Goal: Transaction & Acquisition: Register for event/course

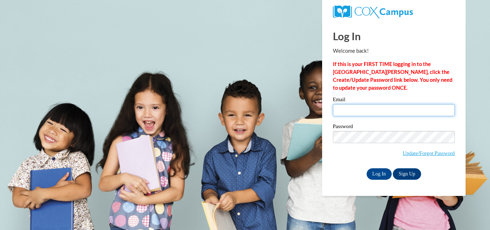
click at [352, 111] on input "Email" at bounding box center [394, 110] width 122 height 12
type input "[EMAIL_ADDRESS][DOMAIN_NAME]"
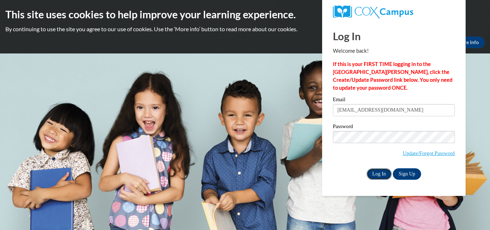
click at [382, 176] on input "Log In" at bounding box center [379, 173] width 25 height 11
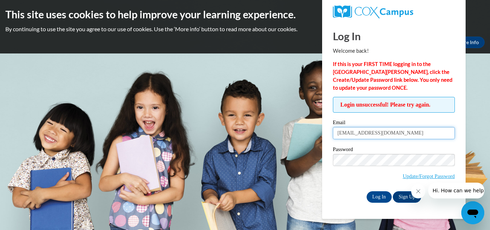
click at [401, 132] on input "[EMAIL_ADDRESS][DOMAIN_NAME]" at bounding box center [394, 133] width 122 height 12
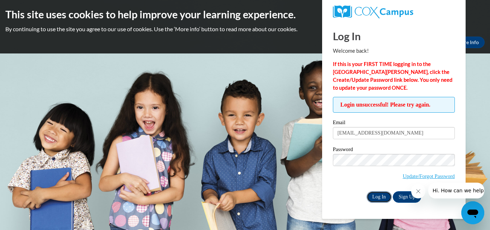
click at [381, 196] on input "Log In" at bounding box center [379, 196] width 25 height 11
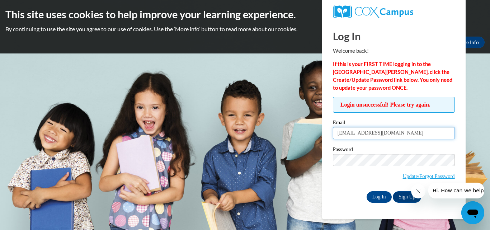
click at [396, 133] on input "[EMAIL_ADDRESS][DOMAIN_NAME]" at bounding box center [394, 133] width 122 height 12
drag, startPoint x: 396, startPoint y: 133, endPoint x: 302, endPoint y: 131, distance: 94.4
click at [302, 131] on body "This site uses cookies to help improve your learning experience. By continuing …" at bounding box center [245, 115] width 490 height 230
click at [348, 131] on input "Email" at bounding box center [394, 133] width 122 height 12
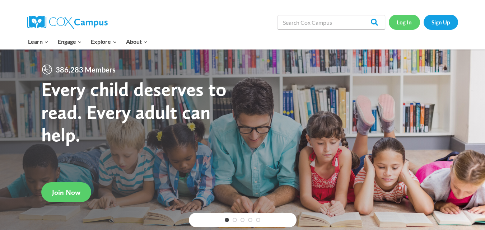
click at [404, 23] on link "Log In" at bounding box center [403, 22] width 31 height 15
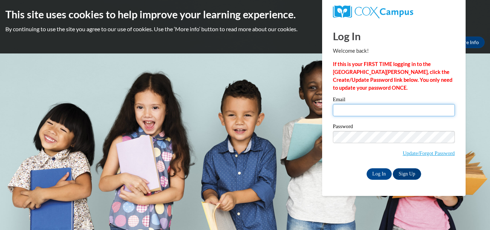
click at [374, 110] on input "Email" at bounding box center [394, 110] width 122 height 12
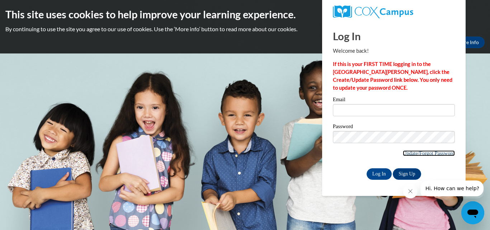
click at [428, 155] on link "Update/Forgot Password" at bounding box center [429, 153] width 52 height 6
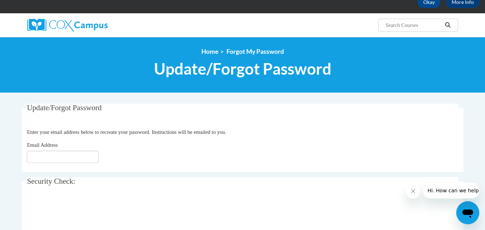
scroll to position [36, 0]
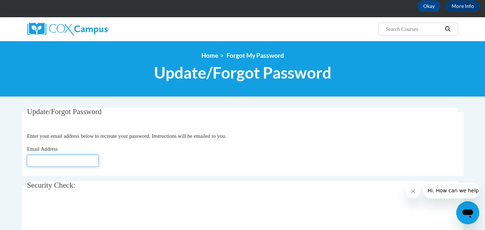
click at [75, 162] on input "Email Address" at bounding box center [63, 161] width 72 height 12
type input "tesc_cbaker@tccsa.net"
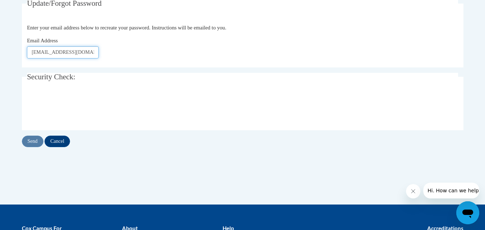
scroll to position [145, 0]
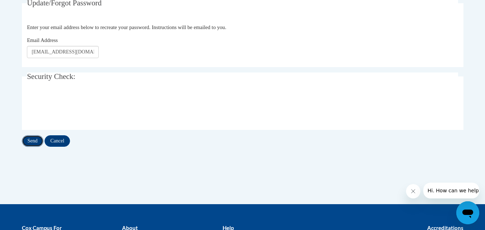
click at [32, 138] on input "Send" at bounding box center [33, 140] width 22 height 11
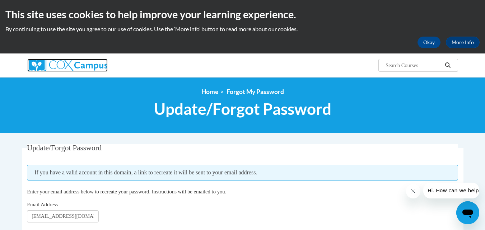
click at [48, 69] on img at bounding box center [67, 65] width 80 height 13
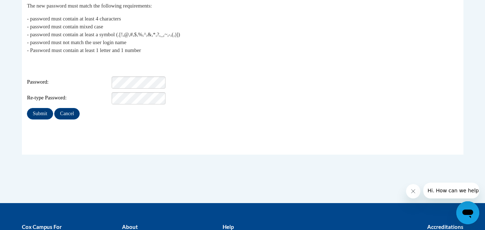
scroll to position [148, 0]
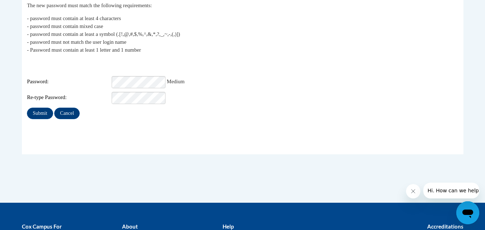
click at [220, 76] on div "Password: Medium" at bounding box center [242, 82] width 431 height 12
click at [43, 108] on input "Submit" at bounding box center [40, 113] width 26 height 11
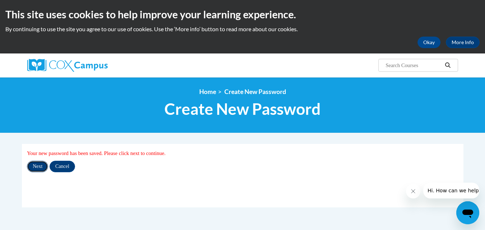
click at [33, 162] on input "Next" at bounding box center [37, 166] width 21 height 11
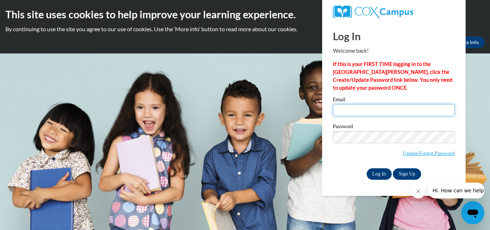
type input "tesc_cbaker@tccsa.net"
click at [376, 173] on input "Log In" at bounding box center [379, 173] width 25 height 11
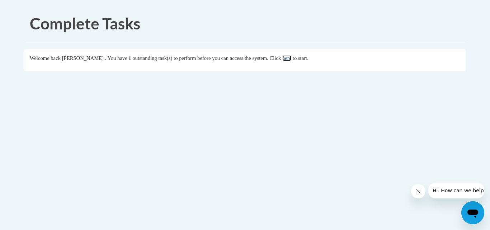
click at [291, 61] on link "here" at bounding box center [286, 58] width 9 height 6
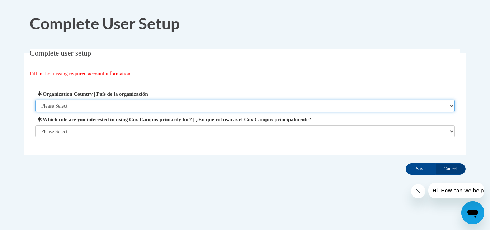
click at [220, 101] on select "Please Select [GEOGRAPHIC_DATA] | [GEOGRAPHIC_DATA] Outside of [GEOGRAPHIC_DATA…" at bounding box center [245, 106] width 420 height 12
select select "ad49bcad-a171-4b2e-b99c-48b446064914"
click at [35, 100] on select "Please Select [GEOGRAPHIC_DATA] | [GEOGRAPHIC_DATA] Outside of [GEOGRAPHIC_DATA…" at bounding box center [245, 106] width 420 height 12
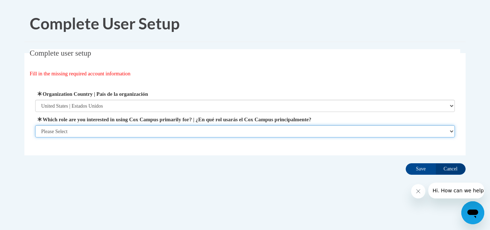
click at [210, 131] on select "Please Select College/University | Colegio/Universidad Community/Nonprofit Part…" at bounding box center [245, 131] width 420 height 12
select select "fbf2d438-af2f-41f8-98f1-81c410e29de3"
click at [35, 137] on select "Please Select College/University | Colegio/Universidad Community/Nonprofit Part…" at bounding box center [245, 131] width 420 height 12
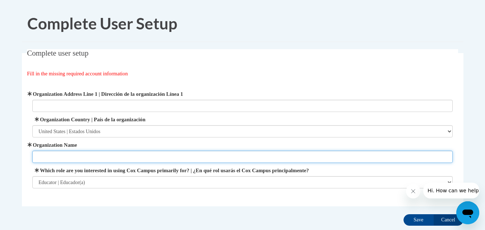
click at [205, 151] on input "Organization Name" at bounding box center [242, 157] width 420 height 12
type input "Tri-County [GEOGRAPHIC_DATA]"
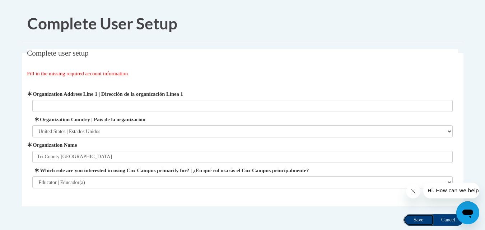
click at [415, 219] on input "Save" at bounding box center [418, 219] width 30 height 11
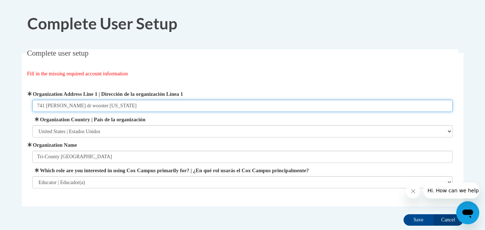
type input "741 winkler dr wooster ohio"
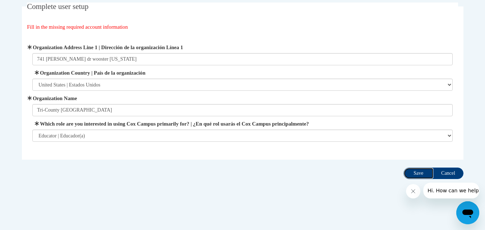
click at [413, 173] on input "Save" at bounding box center [418, 173] width 30 height 11
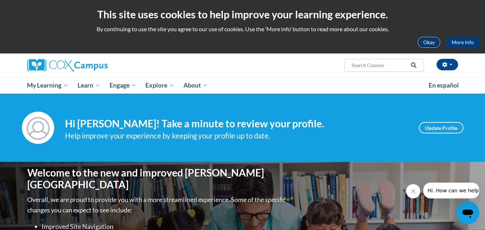
click at [433, 42] on button "Okay" at bounding box center [428, 42] width 23 height 11
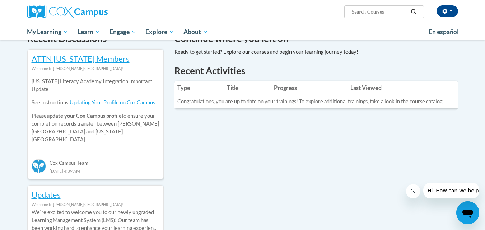
scroll to position [232, 0]
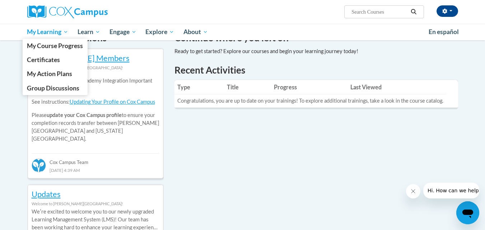
click at [65, 30] on span "My Learning" at bounding box center [47, 32] width 41 height 9
click at [66, 32] on span "My Learning" at bounding box center [47, 32] width 41 height 9
click at [53, 33] on span "My Learning" at bounding box center [47, 32] width 41 height 9
click at [53, 46] on span "My Course Progress" at bounding box center [55, 46] width 56 height 8
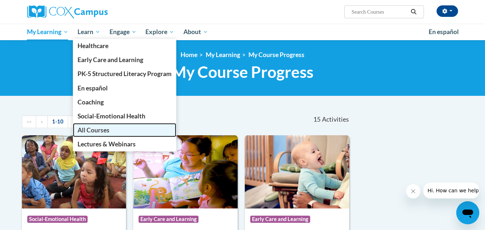
click at [108, 129] on span "All Courses" at bounding box center [93, 130] width 32 height 8
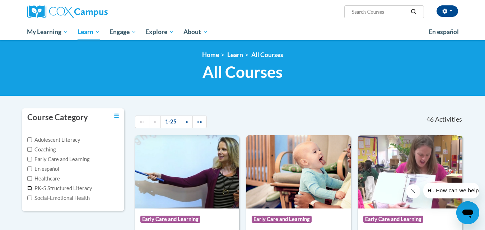
click at [29, 189] on input "PK-5 Structured Literacy" at bounding box center [29, 188] width 5 height 5
checkbox input "true"
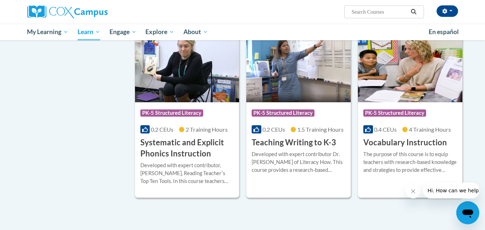
scroll to position [652, 0]
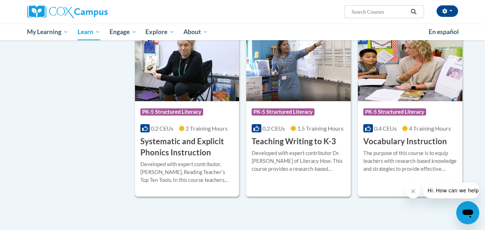
click at [178, 85] on img at bounding box center [187, 64] width 104 height 73
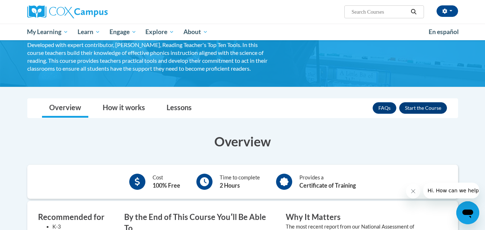
scroll to position [75, 0]
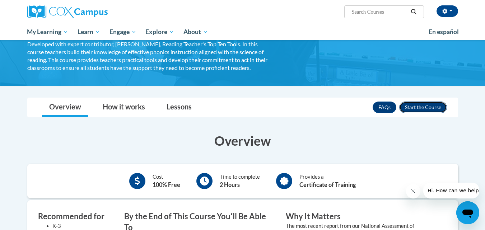
click at [422, 105] on button "Enroll" at bounding box center [423, 107] width 48 height 11
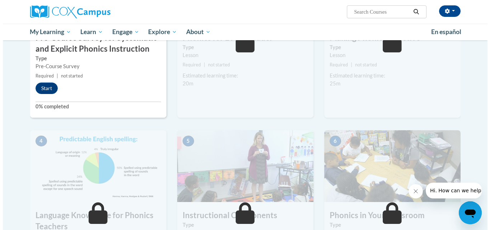
scroll to position [234, 0]
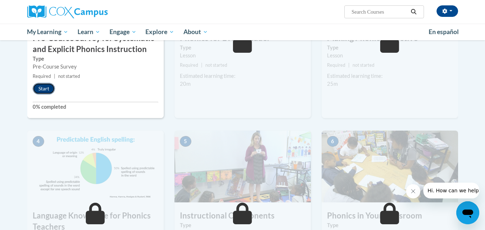
click at [43, 88] on button "Start" at bounding box center [44, 88] width 22 height 11
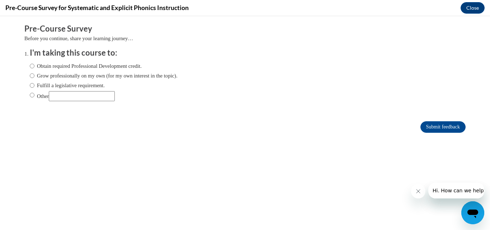
scroll to position [0, 0]
click at [30, 75] on input "Grow professionally on my own (for my own interest in the topic)." at bounding box center [32, 76] width 5 height 8
radio input "true"
click at [30, 67] on input "Obtain required Professional Development credit." at bounding box center [32, 66] width 5 height 8
radio input "true"
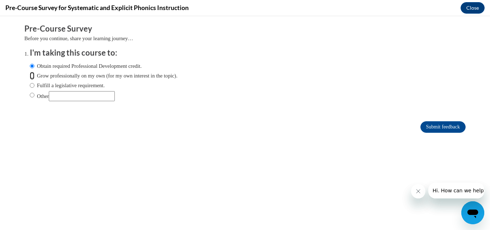
click at [30, 79] on input "Grow professionally on my own (for my own interest in the topic)." at bounding box center [32, 76] width 5 height 8
radio input "true"
click at [439, 124] on input "Submit feedback" at bounding box center [442, 126] width 45 height 11
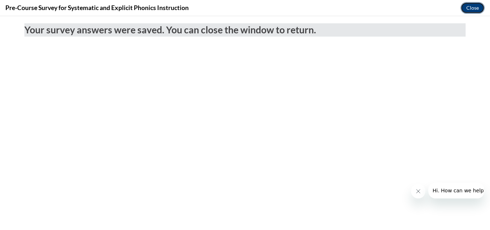
click at [476, 10] on button "Close" at bounding box center [473, 7] width 24 height 11
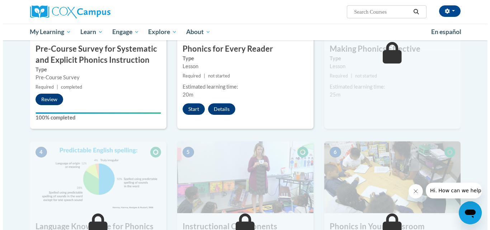
scroll to position [223, 0]
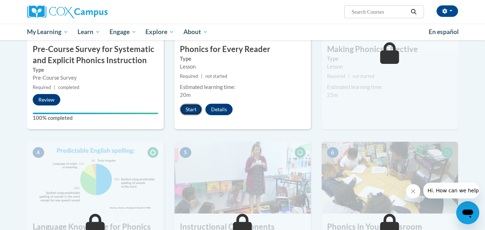
click at [191, 107] on button "Start" at bounding box center [191, 109] width 22 height 11
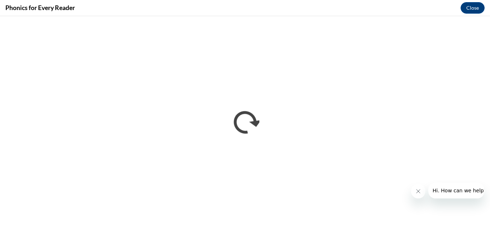
scroll to position [0, 0]
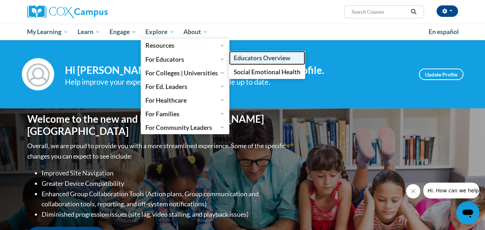
click at [256, 62] on span "Educators Overview" at bounding box center [262, 58] width 57 height 8
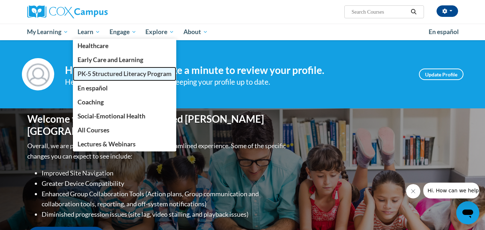
click at [132, 73] on span "PK-5 Structured Literacy Program" at bounding box center [124, 74] width 94 height 8
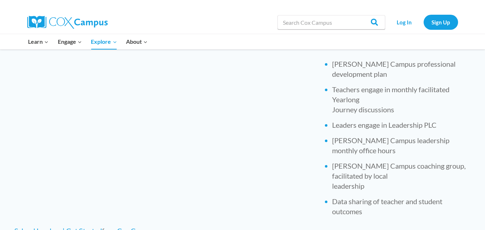
scroll to position [411, 0]
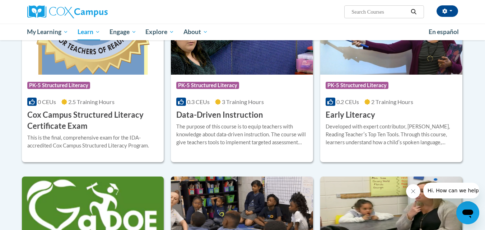
scroll to position [273, 0]
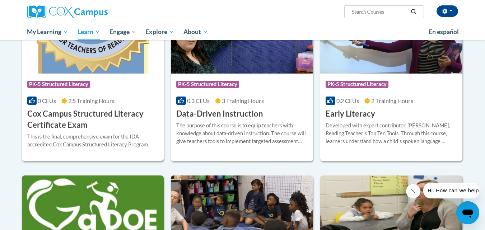
click at [102, 133] on div "This is the final, comprehensive exam for the IDA-accredited Cox Campus Structu…" at bounding box center [92, 141] width 131 height 16
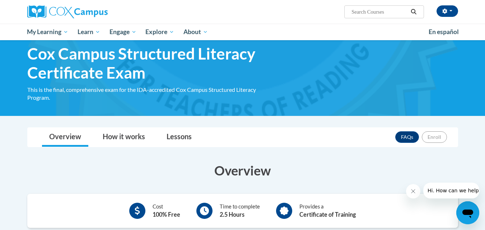
scroll to position [29, 0]
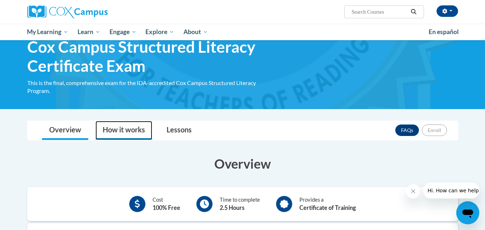
click at [132, 133] on link "How it works" at bounding box center [123, 130] width 57 height 19
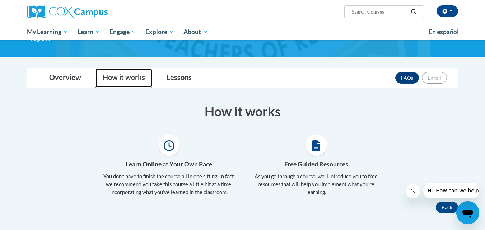
scroll to position [72, 0]
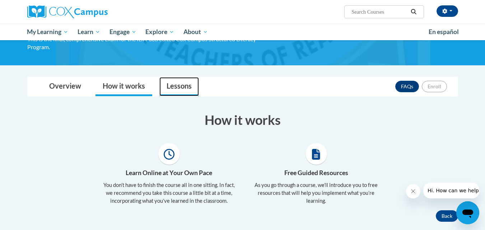
click at [178, 82] on link "Lessons" at bounding box center [178, 86] width 39 height 19
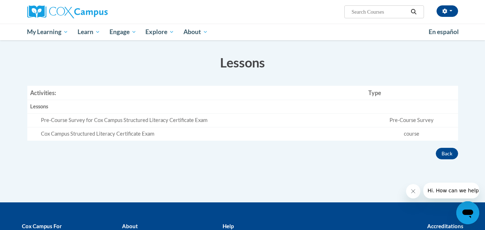
scroll to position [131, 0]
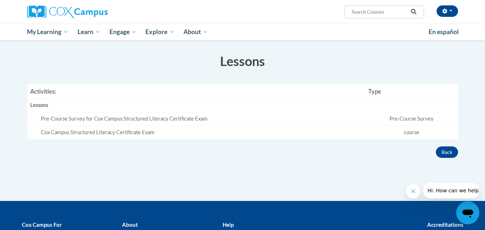
click at [91, 117] on div "Pre-Course Survey for Cox Campus Structured Literacy Certificate Exam" at bounding box center [202, 119] width 322 height 8
click at [95, 129] on div "Cox Campus Structured Literacy Certificate Exam" at bounding box center [202, 133] width 322 height 8
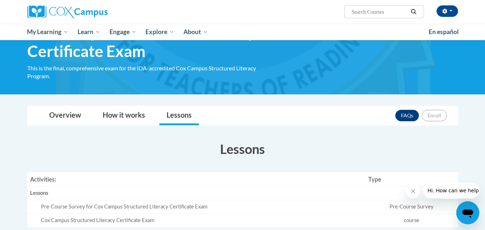
scroll to position [0, 0]
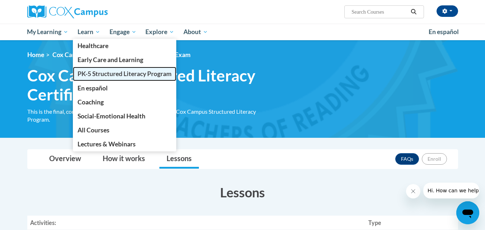
click at [108, 72] on span "PK-5 Structured Literacy Program" at bounding box center [124, 74] width 94 height 8
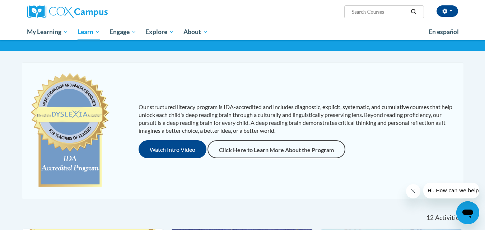
scroll to position [42, 0]
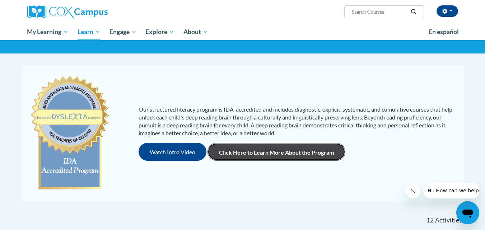
click at [293, 158] on link "Click Here to Learn More About the Program" at bounding box center [276, 152] width 138 height 18
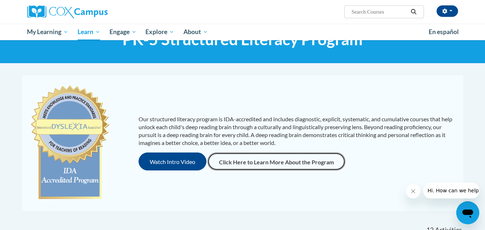
scroll to position [0, 0]
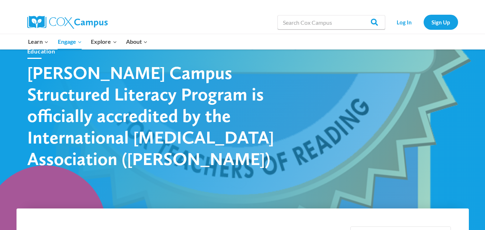
scroll to position [50, 0]
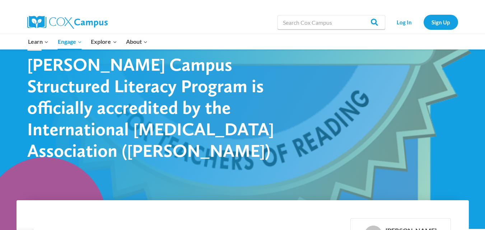
click at [242, 78] on h1 "[PERSON_NAME] Campus Structured Literacy Program is officially accredited by th…" at bounding box center [152, 107] width 251 height 108
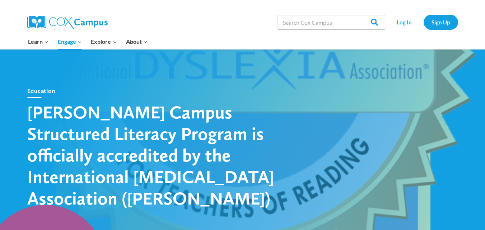
scroll to position [0, 0]
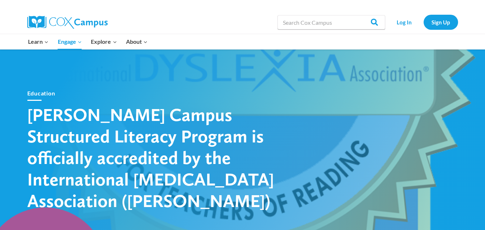
click at [231, 101] on div "Education" at bounding box center [152, 95] width 251 height 12
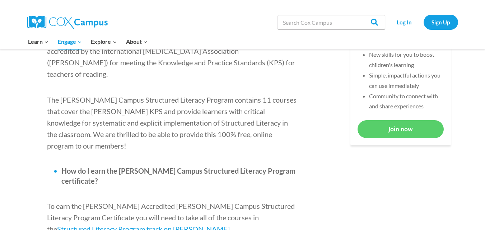
scroll to position [346, 0]
